Goal: Transaction & Acquisition: Register for event/course

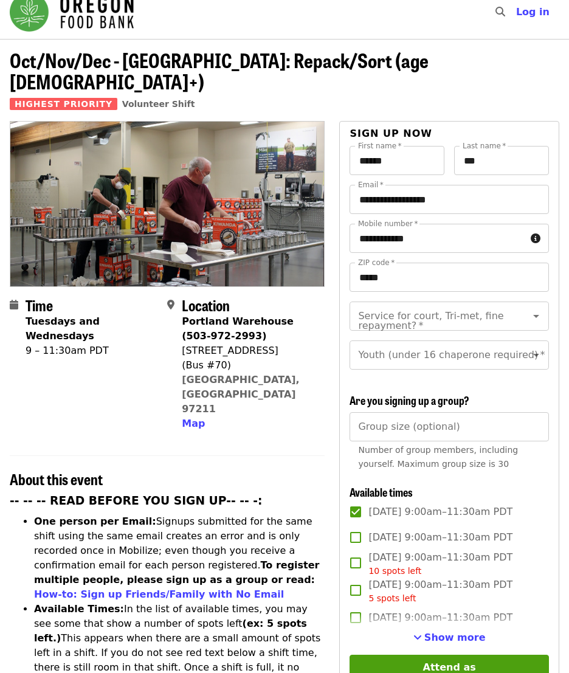
scroll to position [48, 0]
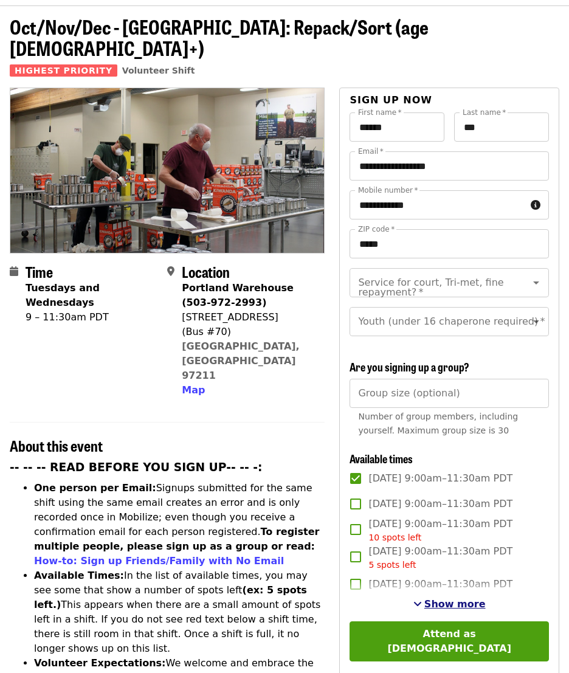
click at [422, 599] on span "See more timeslots" at bounding box center [417, 604] width 9 height 10
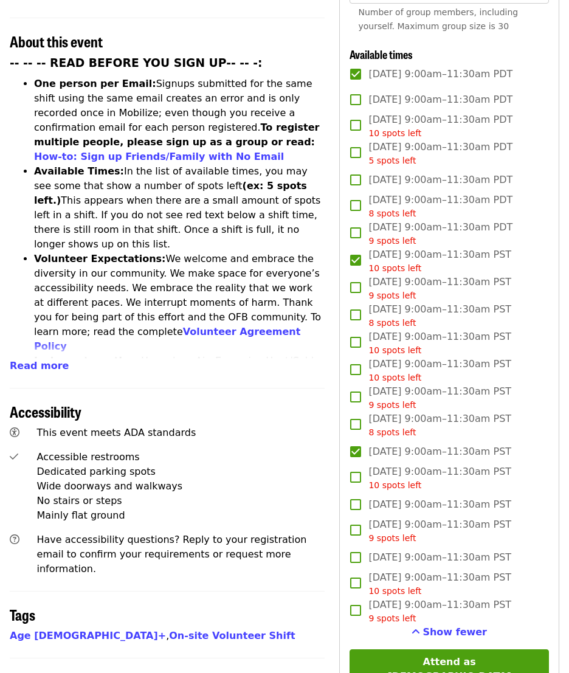
scroll to position [468, 0]
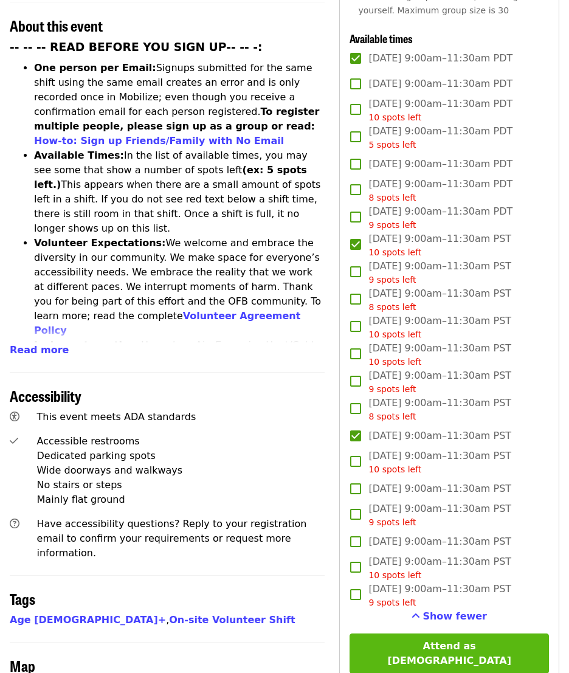
click at [464, 645] on button "Attend as [DEMOGRAPHIC_DATA]" at bounding box center [449, 653] width 199 height 40
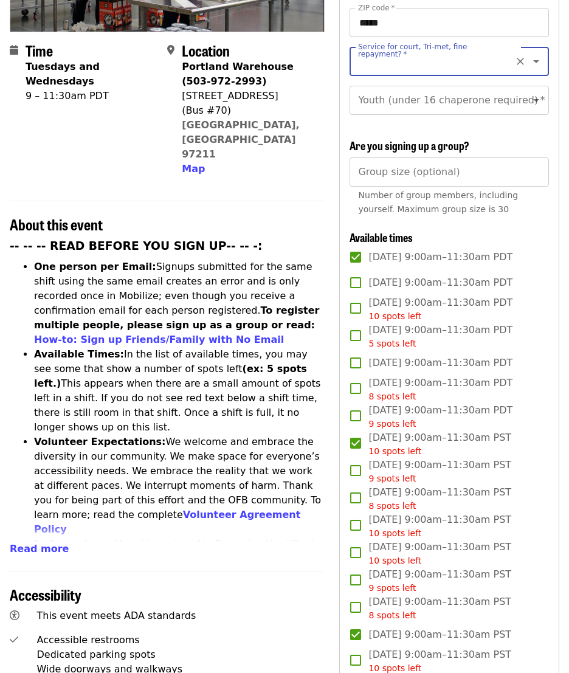
scroll to position [0, 0]
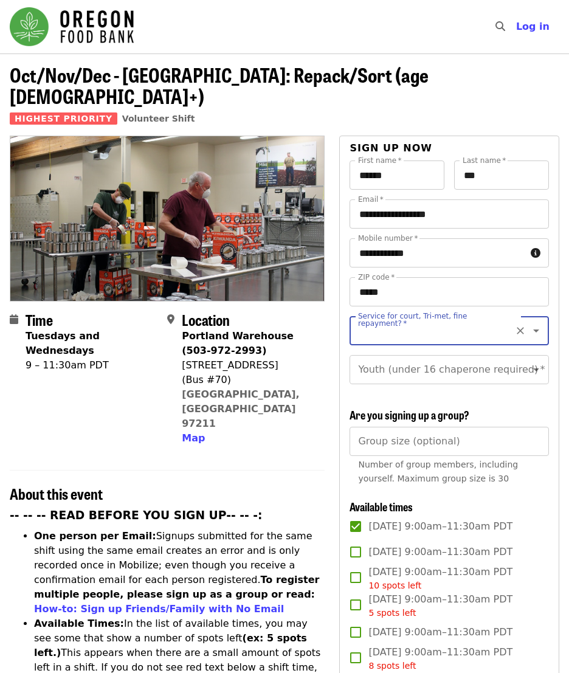
click at [392, 319] on input "Service for court, Tri-met, fine repayment?   *" at bounding box center [434, 330] width 150 height 23
click at [354, 339] on li "No" at bounding box center [444, 342] width 190 height 22
type input "**"
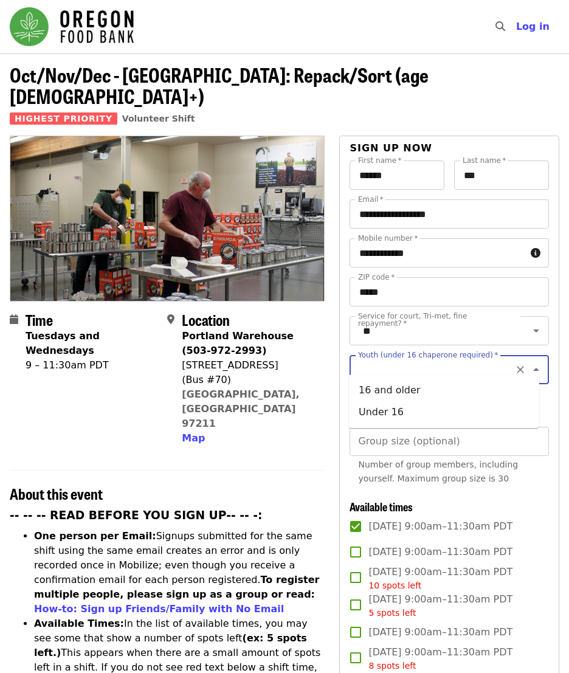
click at [452, 364] on input "Youth (under 16 chaperone required)   *" at bounding box center [434, 369] width 150 height 23
click at [418, 384] on li "16 and older" at bounding box center [444, 390] width 190 height 22
type input "**********"
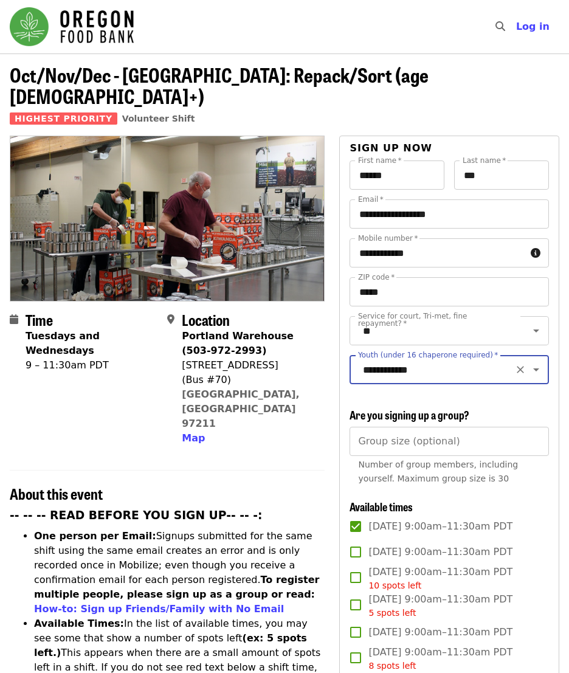
click at [517, 367] on icon "Clear" at bounding box center [520, 370] width 7 height 7
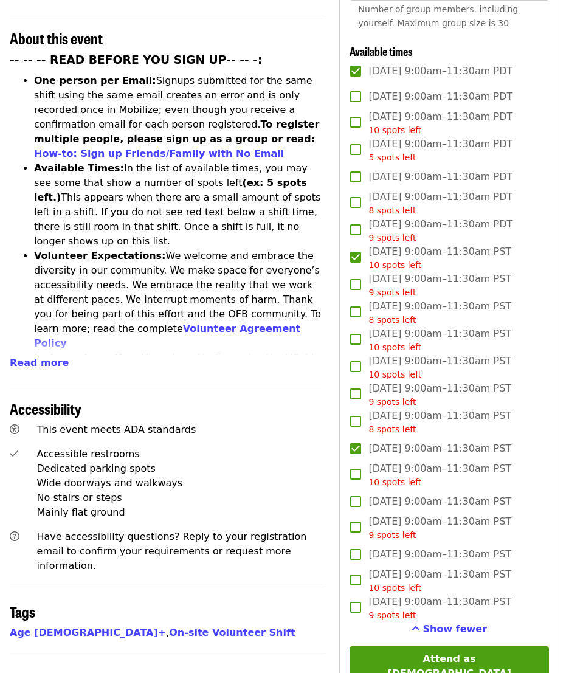
scroll to position [768, 0]
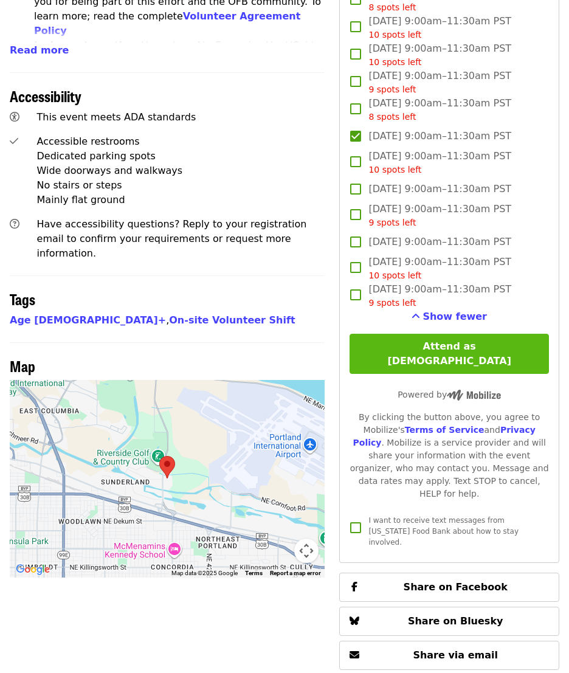
click at [444, 341] on button "Attend as [DEMOGRAPHIC_DATA]" at bounding box center [449, 354] width 199 height 40
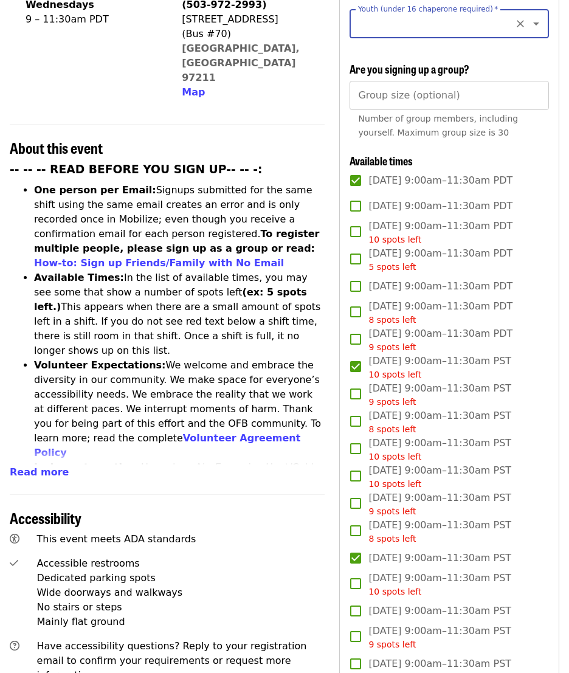
scroll to position [159, 0]
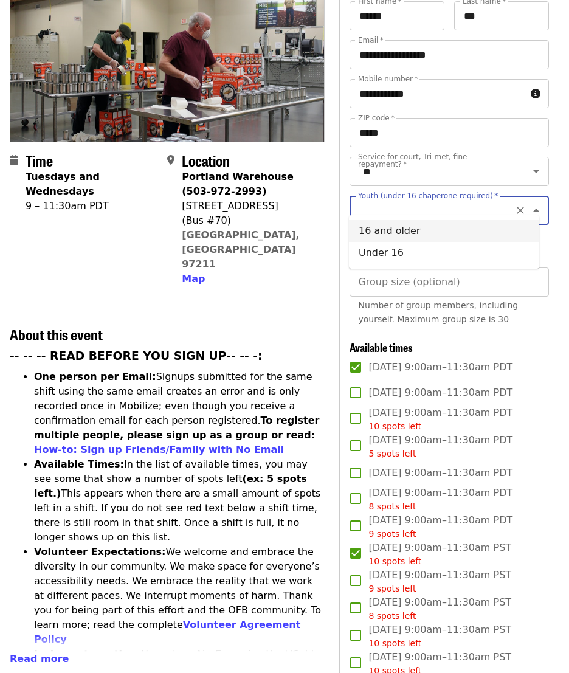
click at [457, 199] on input "Youth (under 16 chaperone required)   *" at bounding box center [434, 210] width 150 height 23
click at [366, 228] on li "16 and older" at bounding box center [444, 231] width 190 height 22
type input "**********"
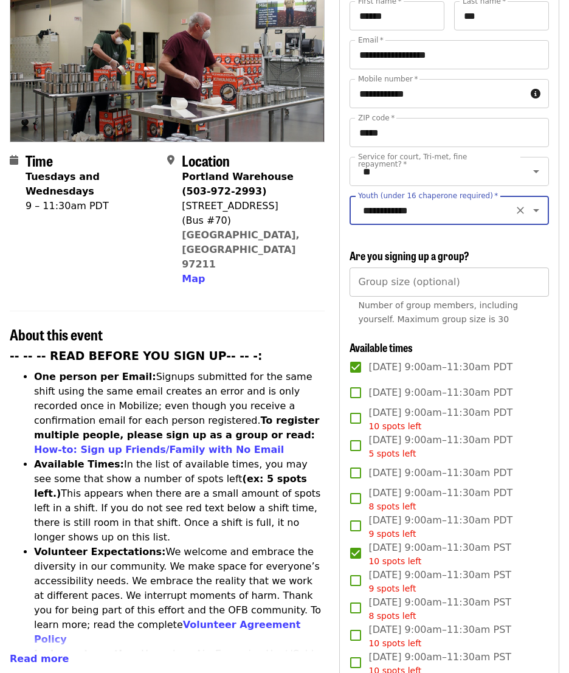
click at [426, 280] on input "Group size (optional)" at bounding box center [449, 282] width 199 height 29
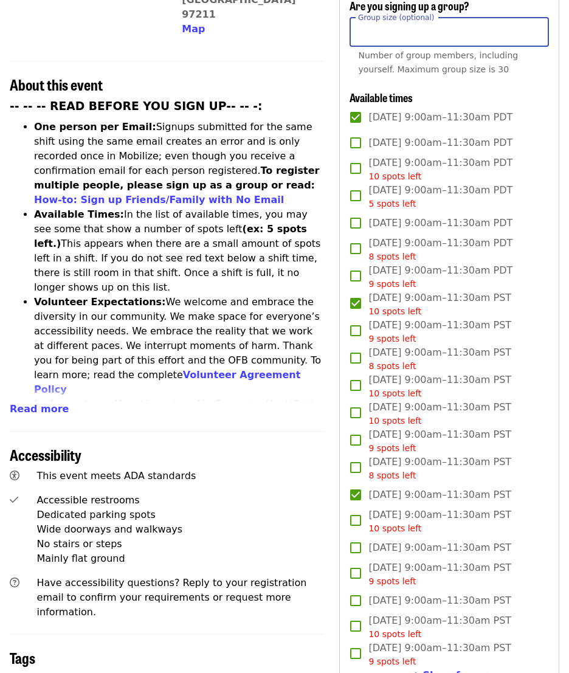
scroll to position [806, 0]
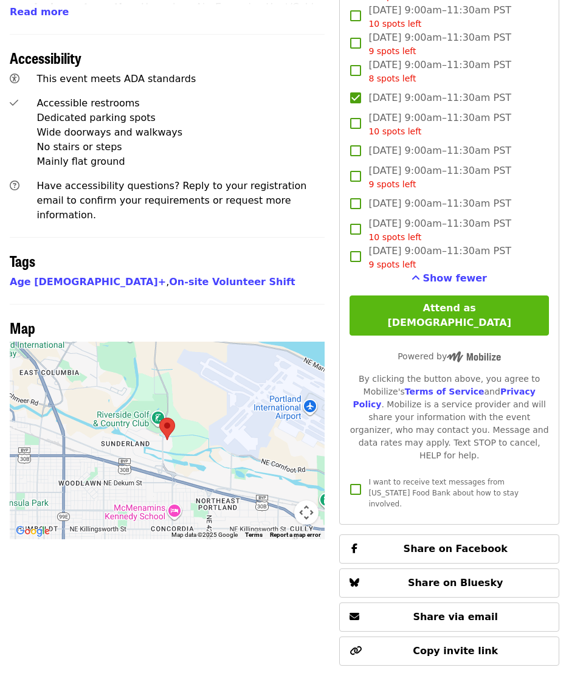
click at [412, 302] on button "Attend as [DEMOGRAPHIC_DATA]" at bounding box center [449, 315] width 199 height 40
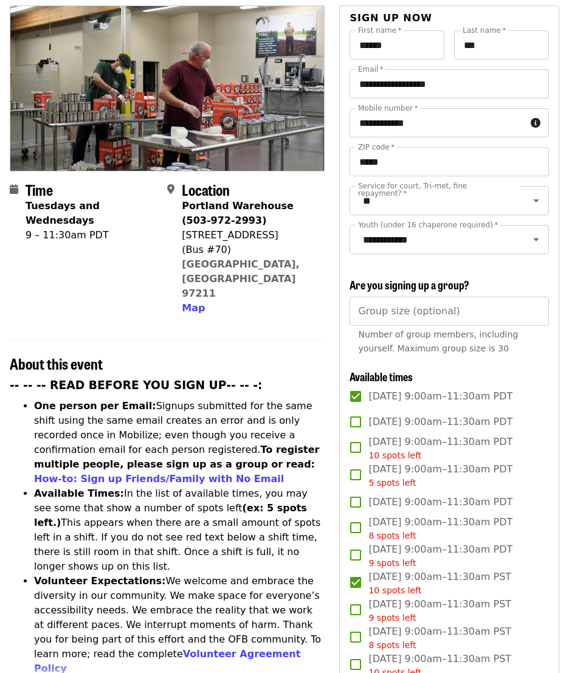
scroll to position [133, 0]
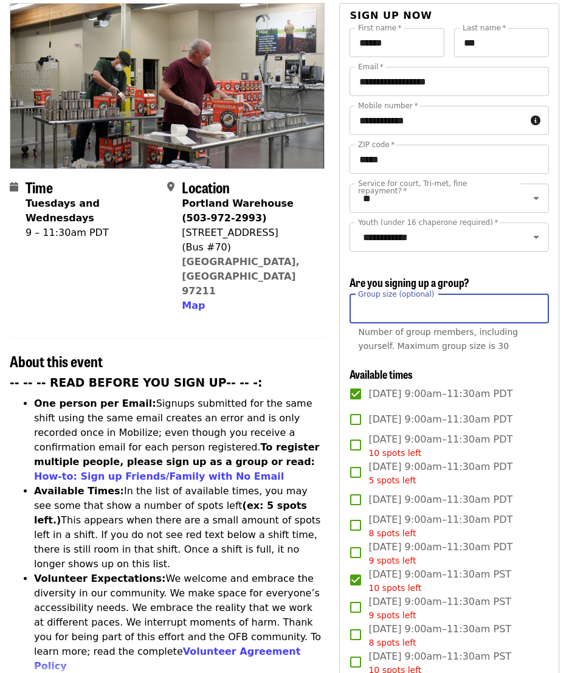
click at [376, 315] on input "Group size (optional)" at bounding box center [449, 308] width 199 height 29
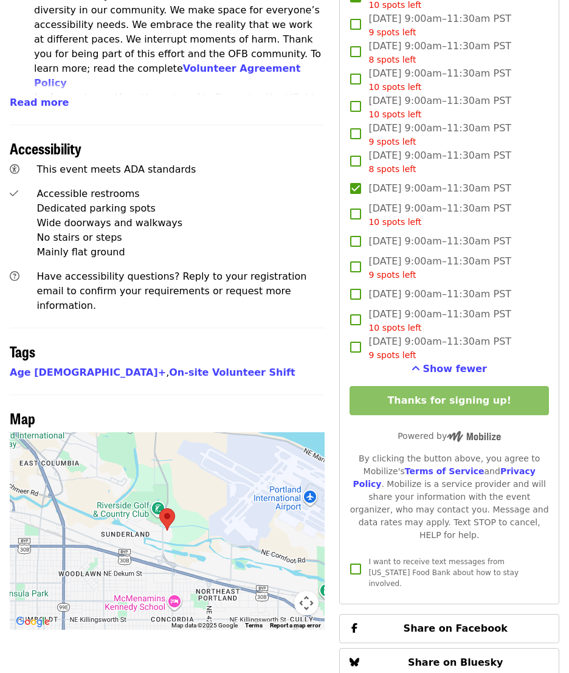
scroll to position [627, 0]
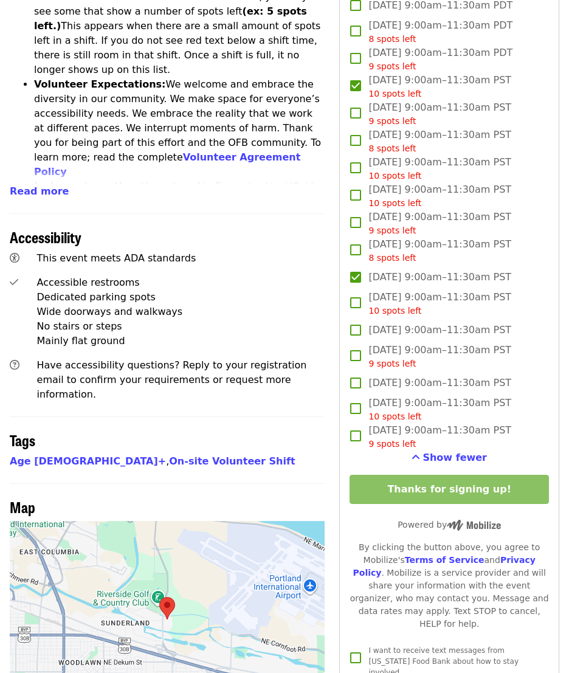
type input "*"
